Goal: Find specific page/section: Find specific page/section

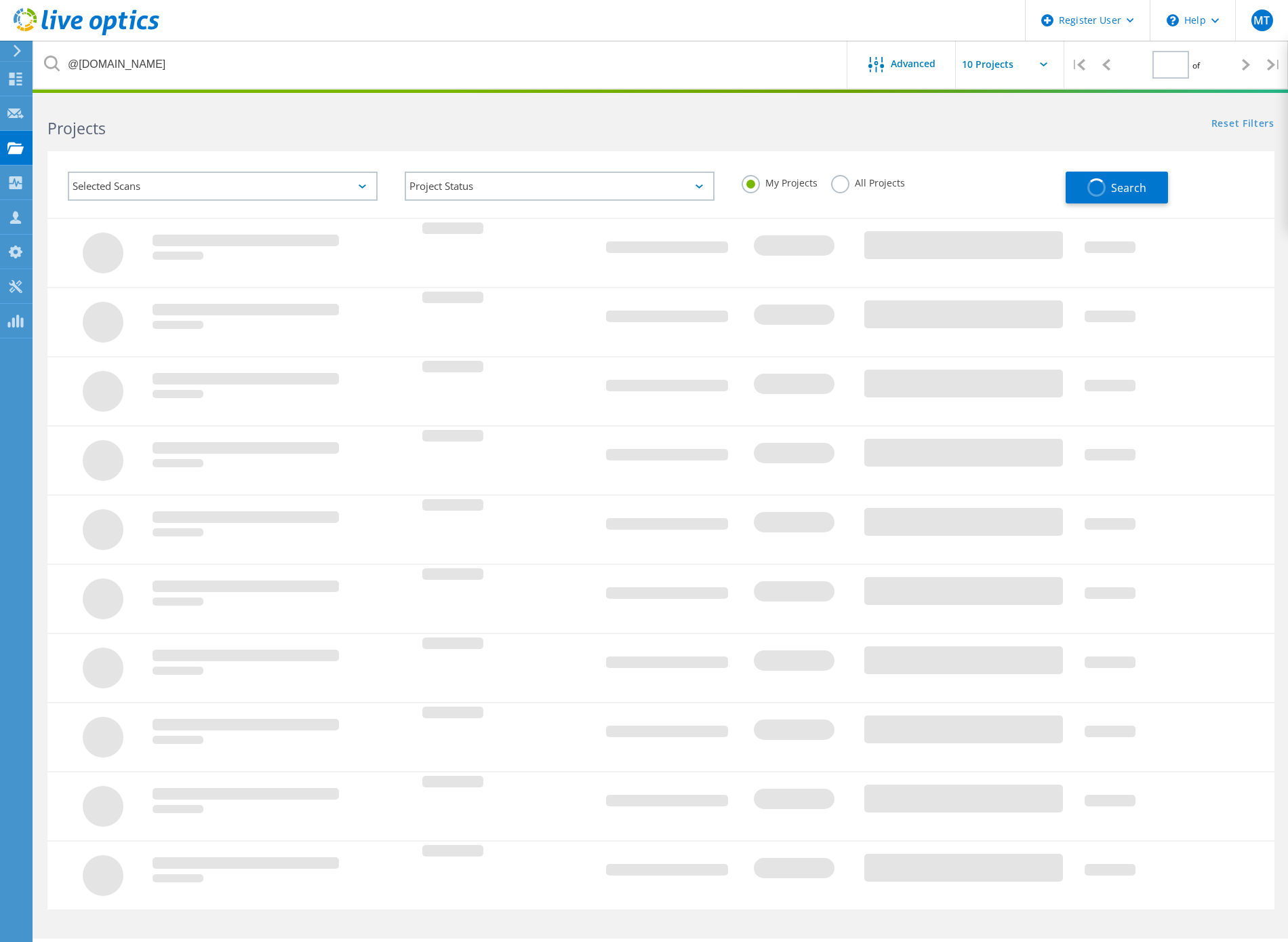
type input "1"
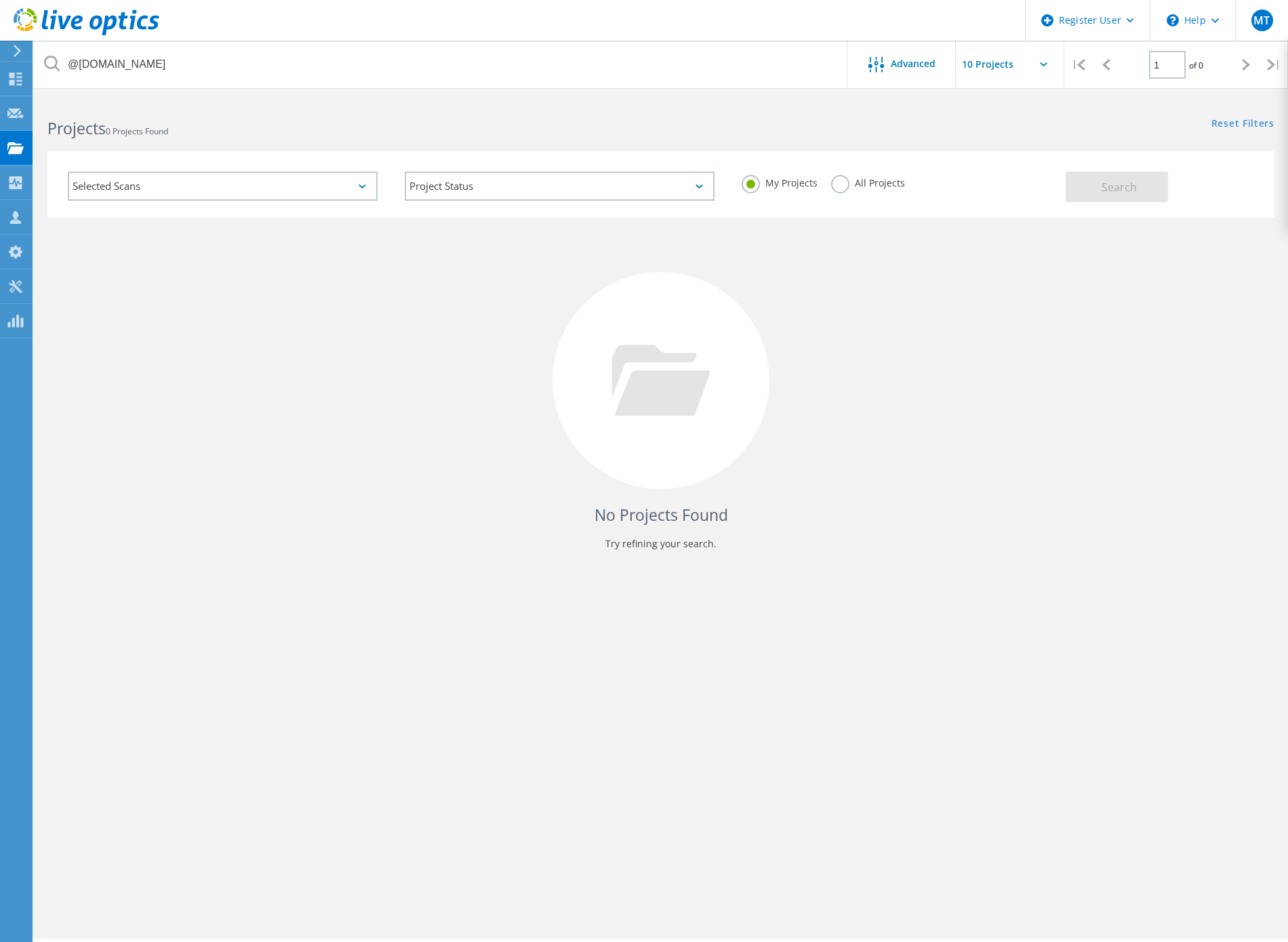
click at [838, 182] on label "All Projects" at bounding box center [868, 182] width 73 height 13
click at [0, 0] on input "All Projects" at bounding box center [0, 0] width 0 height 0
click at [1152, 188] on button "Search" at bounding box center [1117, 187] width 103 height 30
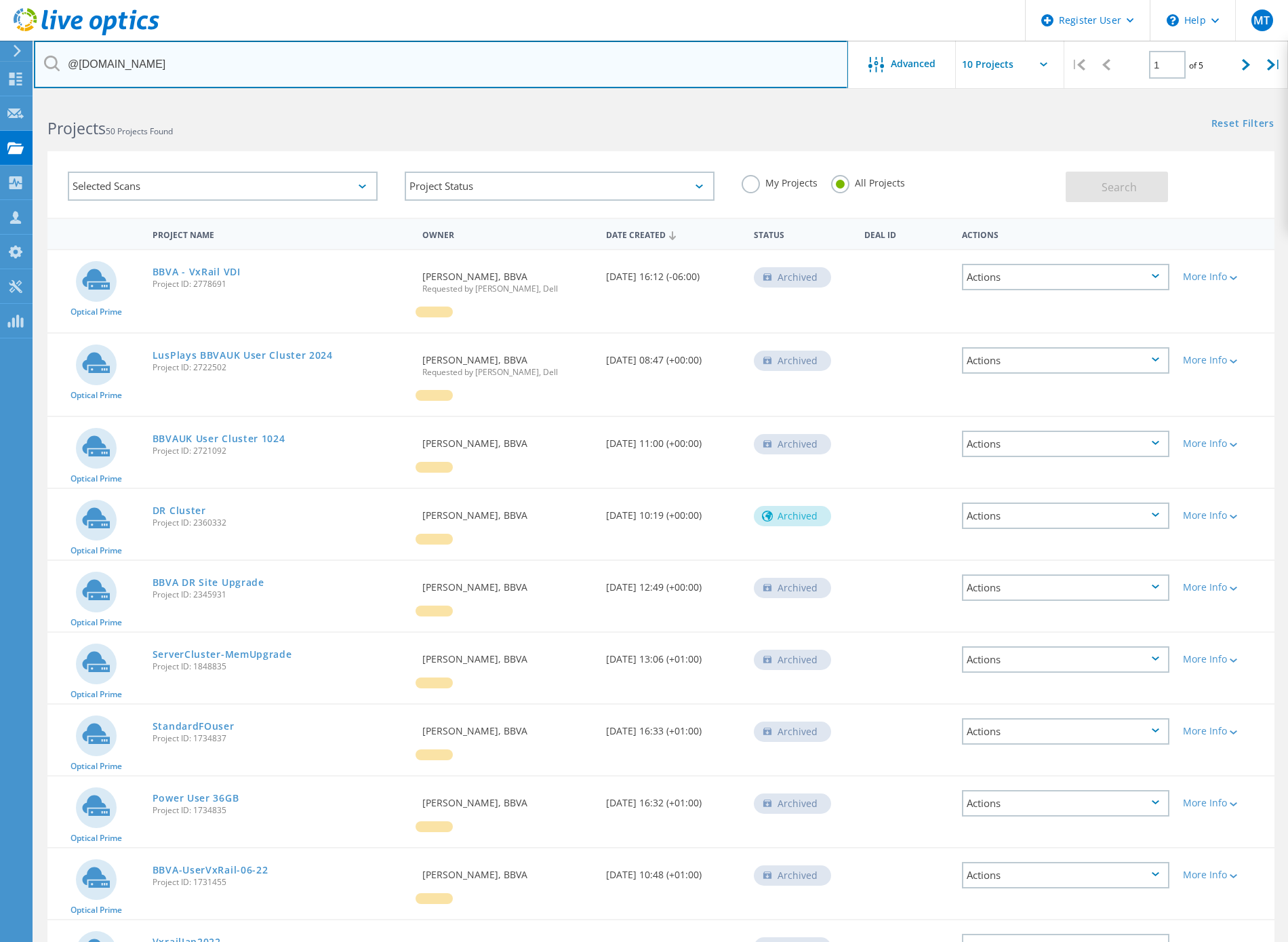
click at [304, 64] on input "@[DOMAIN_NAME]" at bounding box center [441, 64] width 814 height 47
paste input "KWilson@nanookadvisors"
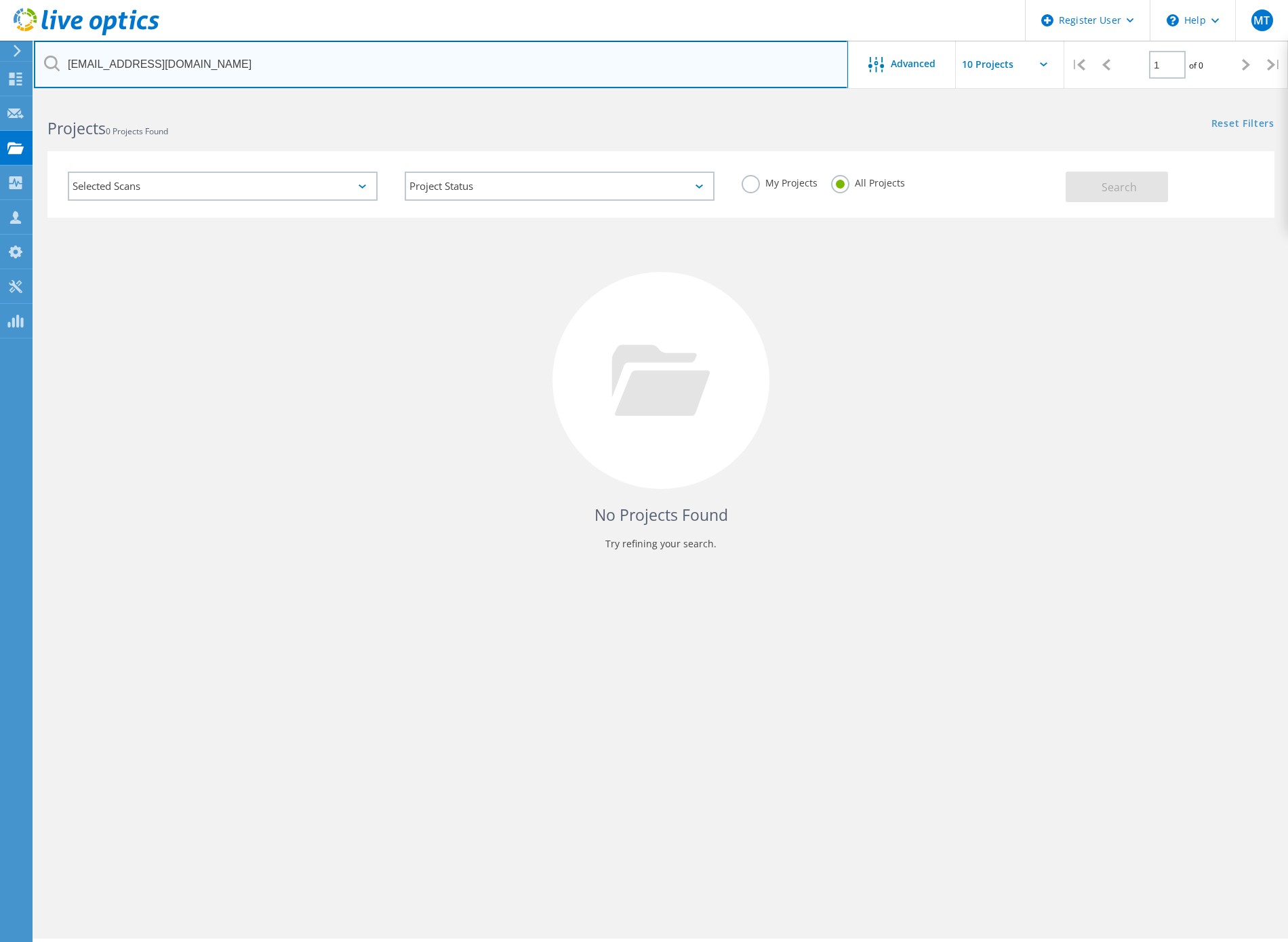
drag, startPoint x: 109, startPoint y: 63, endPoint x: -23, endPoint y: 64, distance: 132.0
click at [0, 64] on html "Register User \n Help Explore Helpful Articles Contact Support MT Dell User Myl…" at bounding box center [644, 490] width 1288 height 980
type input "@[DOMAIN_NAME]"
